Goal: Navigation & Orientation: Find specific page/section

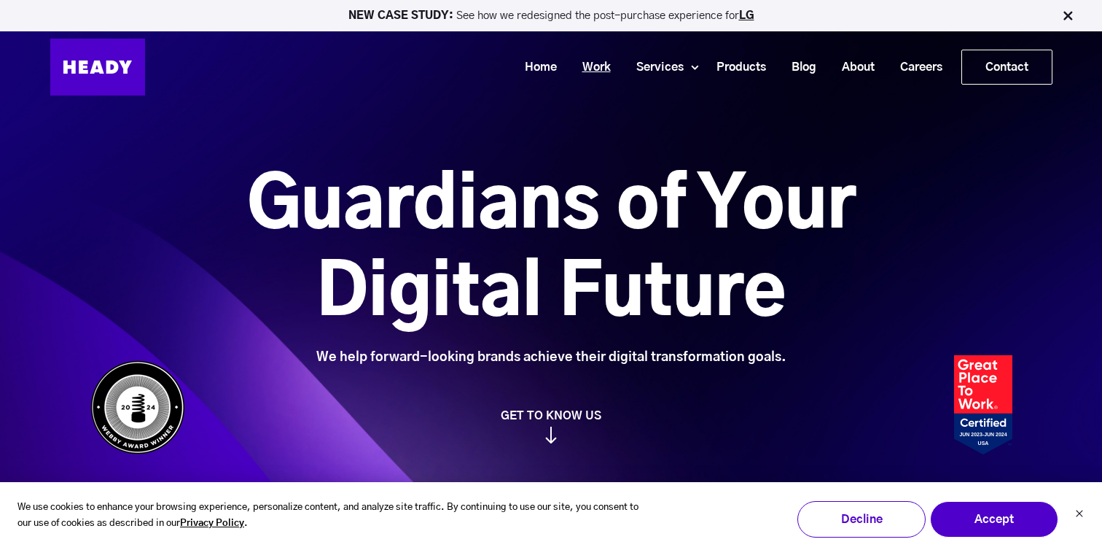
click at [588, 61] on link "Work" at bounding box center [591, 67] width 54 height 27
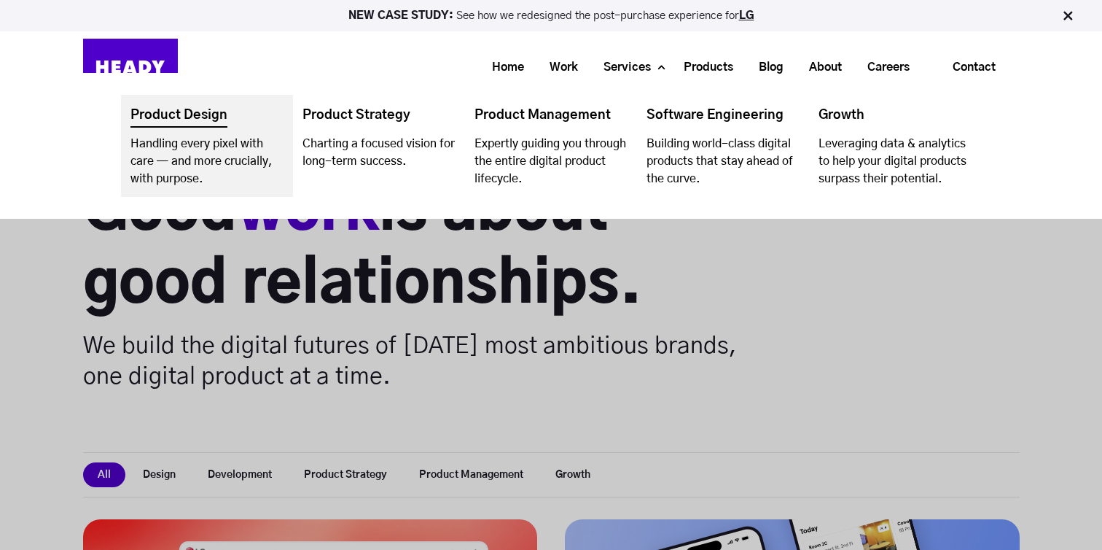
click at [161, 176] on link "Navigation Menu" at bounding box center [207, 146] width 172 height 102
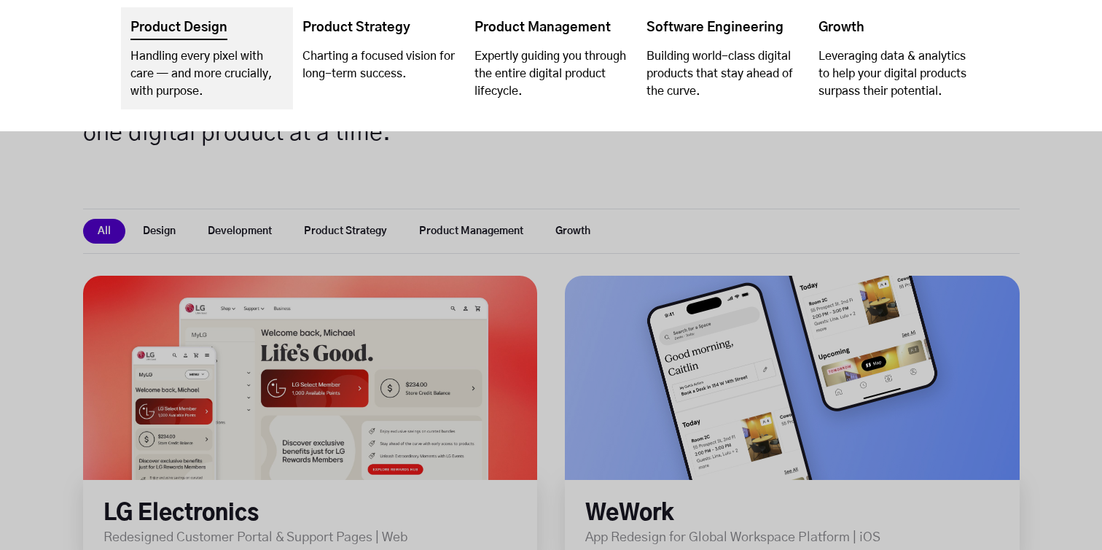
scroll to position [373, 0]
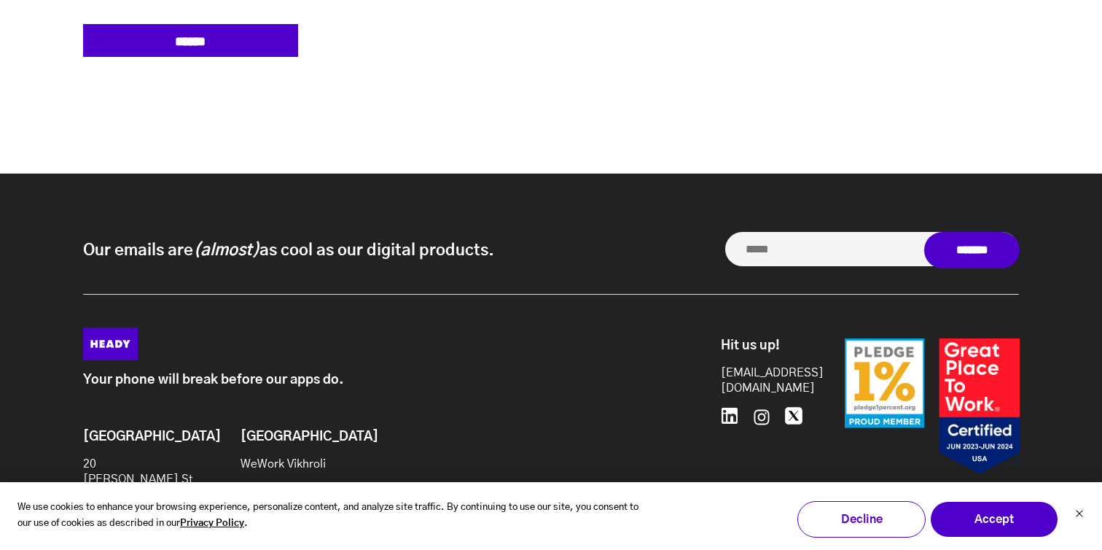
scroll to position [7489, 0]
